Goal: Communication & Community: Answer question/provide support

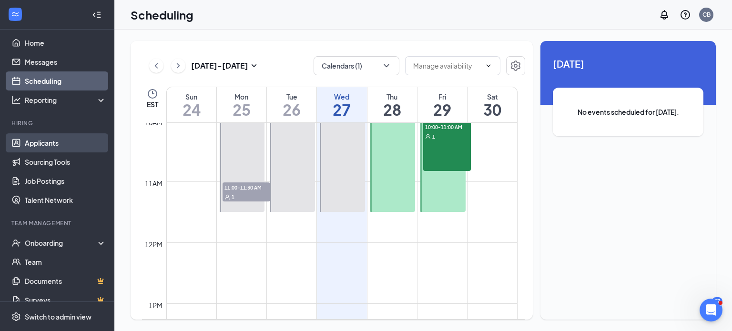
scroll to position [6, 0]
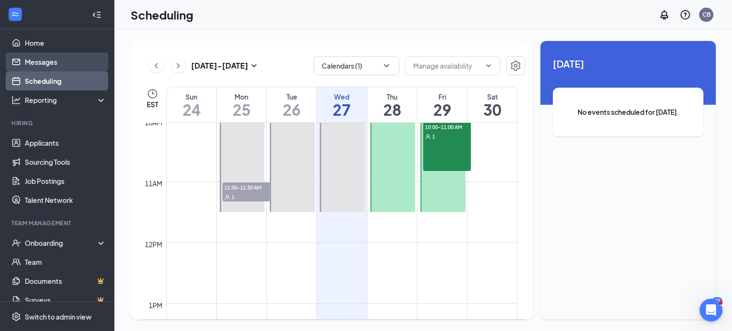
click at [48, 62] on link "Messages" at bounding box center [65, 61] width 81 height 19
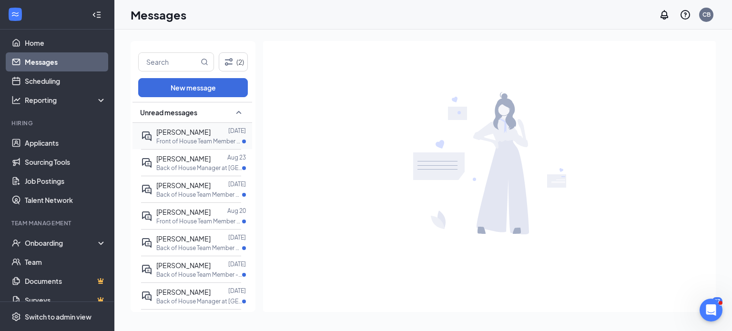
click at [176, 140] on p "Front of House Team Member - Day Time at [GEOGRAPHIC_DATA]" at bounding box center [199, 141] width 86 height 8
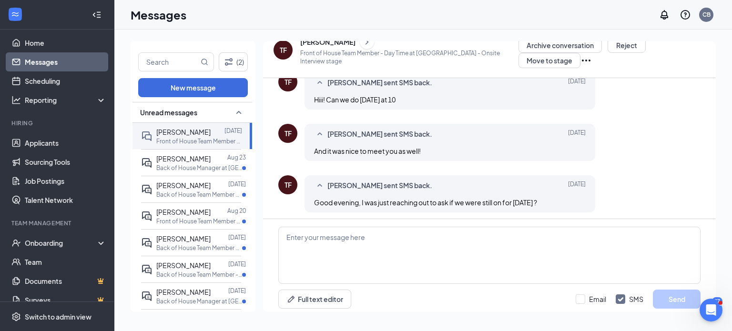
scroll to position [609, 0]
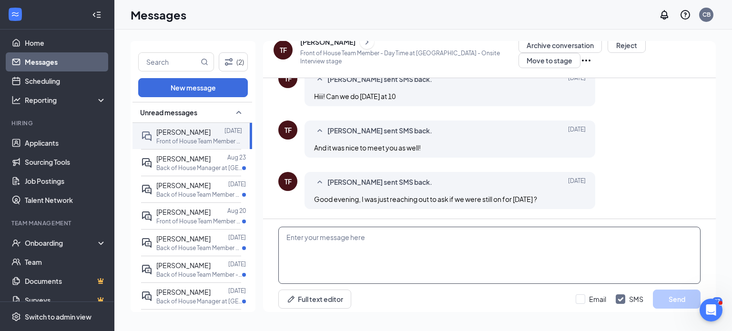
click at [442, 239] on textarea at bounding box center [489, 255] width 422 height 57
type textarea "g"
type textarea "H"
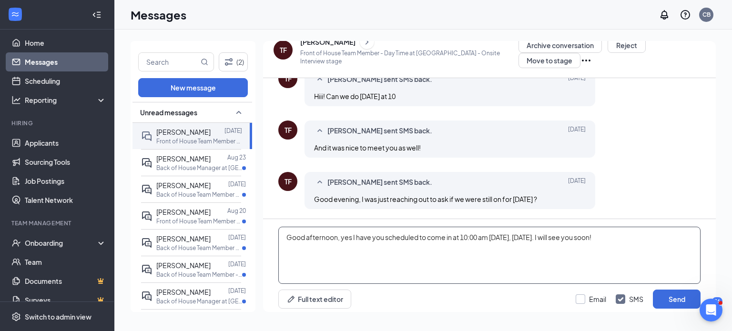
type textarea "Good afternoon, yes I have you scheduled to come in at 10:00 am [DATE], [DATE].…"
click at [582, 295] on input "Email" at bounding box center [590, 299] width 30 height 10
checkbox input "true"
click at [670, 295] on button "Send" at bounding box center [676, 299] width 48 height 19
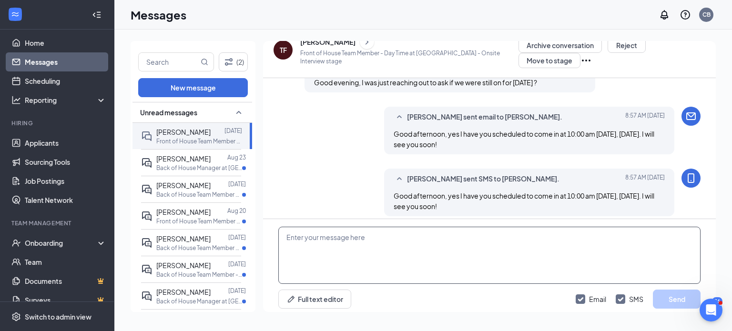
scroll to position [733, 0]
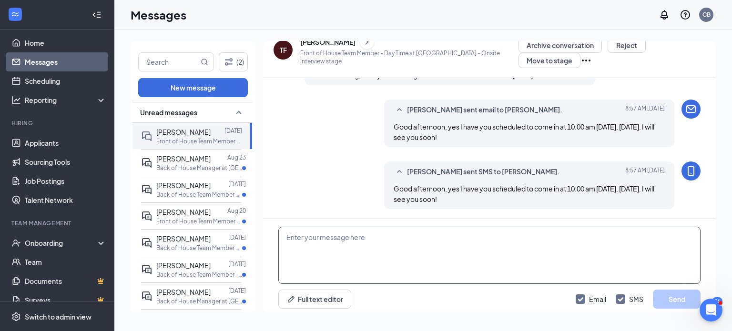
click at [298, 232] on textarea at bounding box center [489, 255] width 422 height 57
click at [53, 61] on link "Messages" at bounding box center [65, 61] width 81 height 19
click at [444, 230] on textarea at bounding box center [489, 255] width 422 height 57
type textarea "M"
click at [287, 236] on textarea "Good morning, my apologies." at bounding box center [489, 255] width 422 height 57
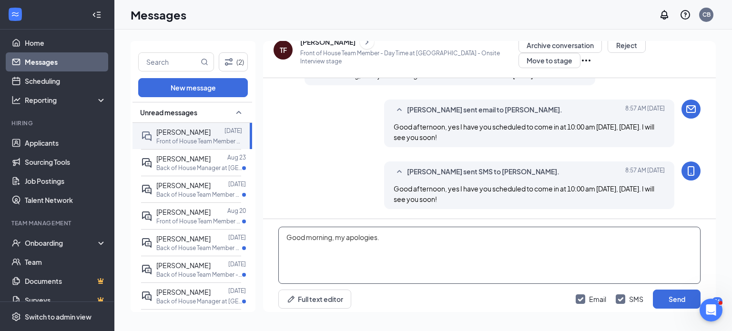
click at [292, 234] on textarea "Good morning, my apologies." at bounding box center [489, 255] width 422 height 57
type textarea "Good morning, my apologies."
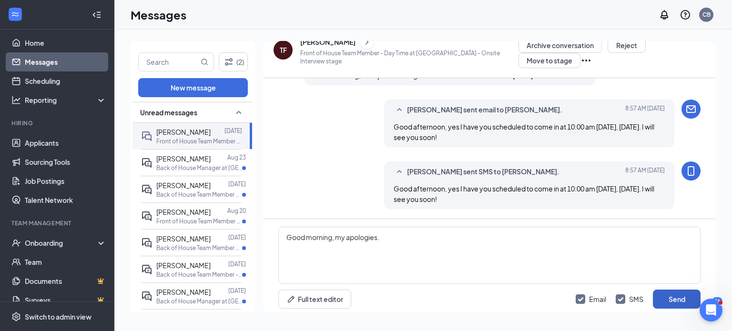
click at [680, 299] on button "Send" at bounding box center [676, 299] width 48 height 19
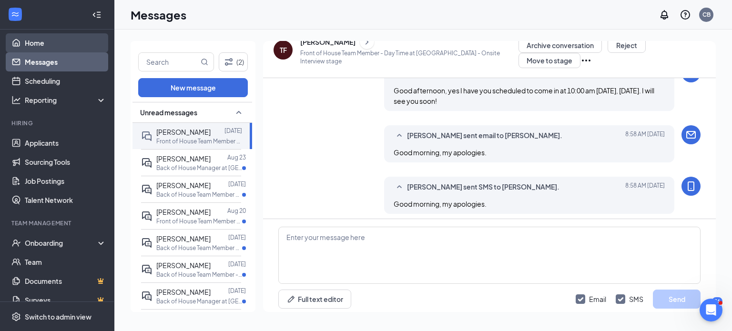
scroll to position [836, 0]
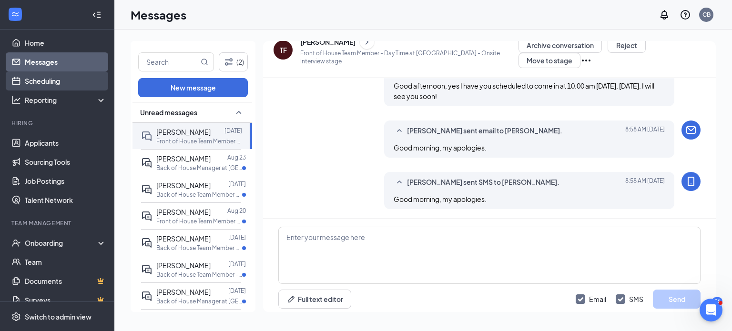
click at [44, 80] on link "Scheduling" at bounding box center [65, 80] width 81 height 19
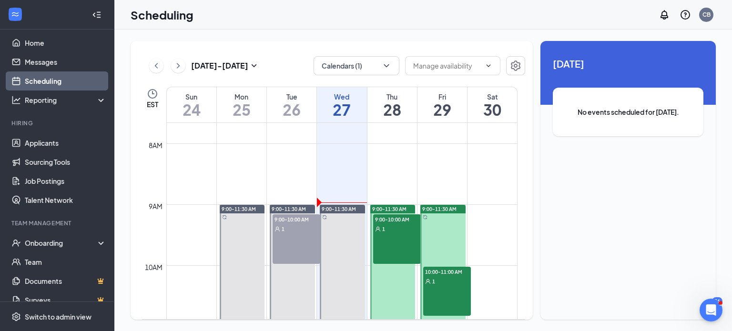
scroll to position [462, 0]
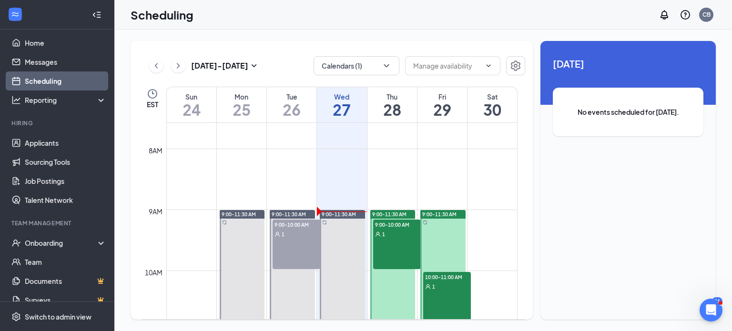
click at [357, 171] on td at bounding box center [341, 171] width 351 height 15
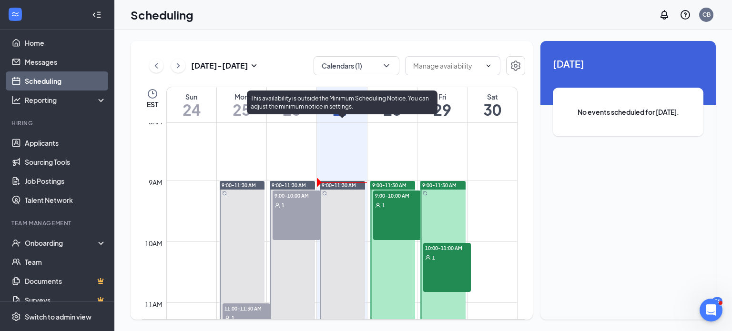
scroll to position [488, 0]
